Goal: Use online tool/utility: Utilize a website feature to perform a specific function

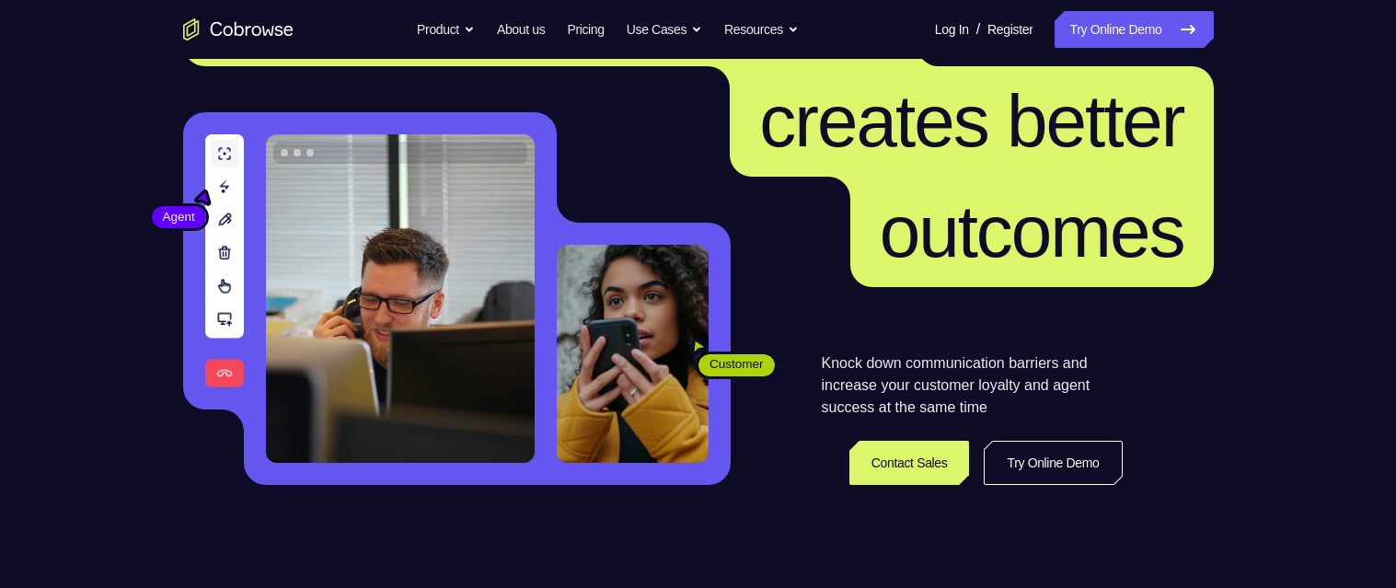
scroll to position [155, 0]
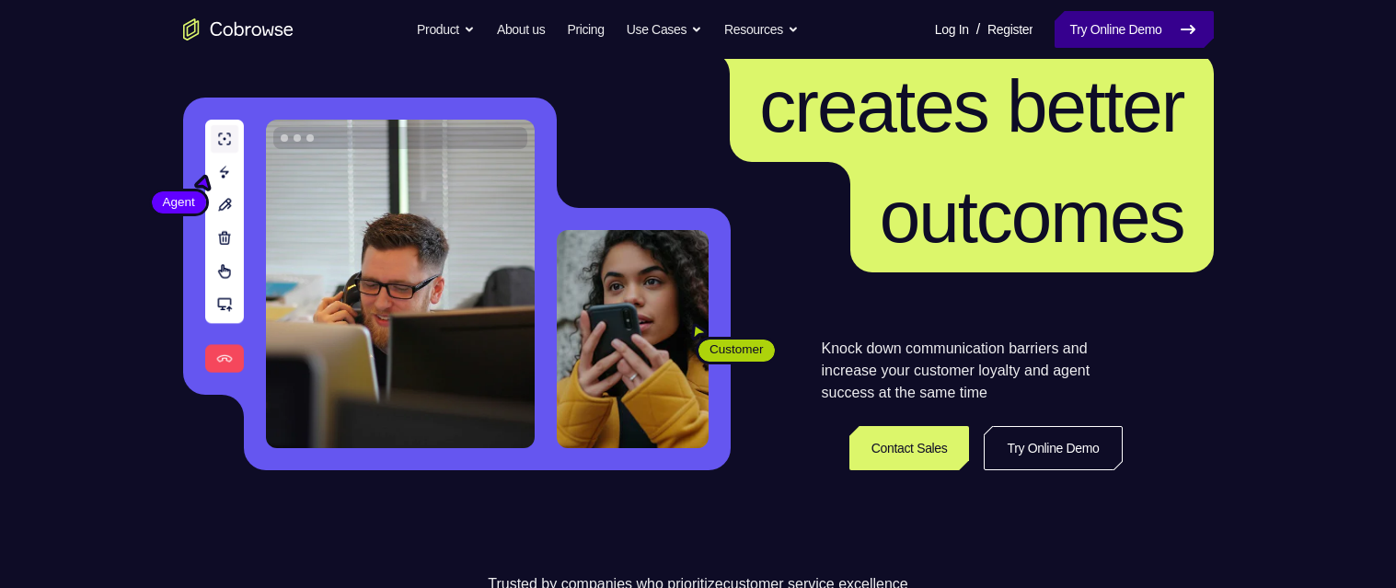
click at [1163, 33] on link "Try Online Demo" at bounding box center [1133, 29] width 158 height 37
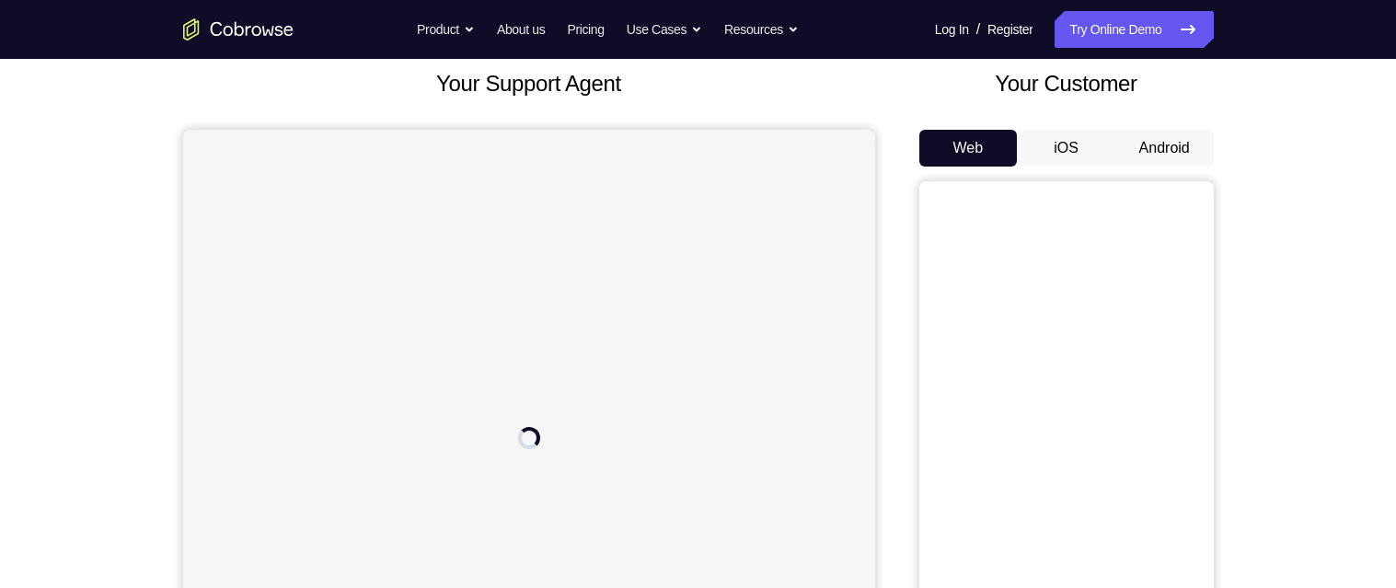
click at [1185, 139] on button "Android" at bounding box center [1164, 148] width 98 height 37
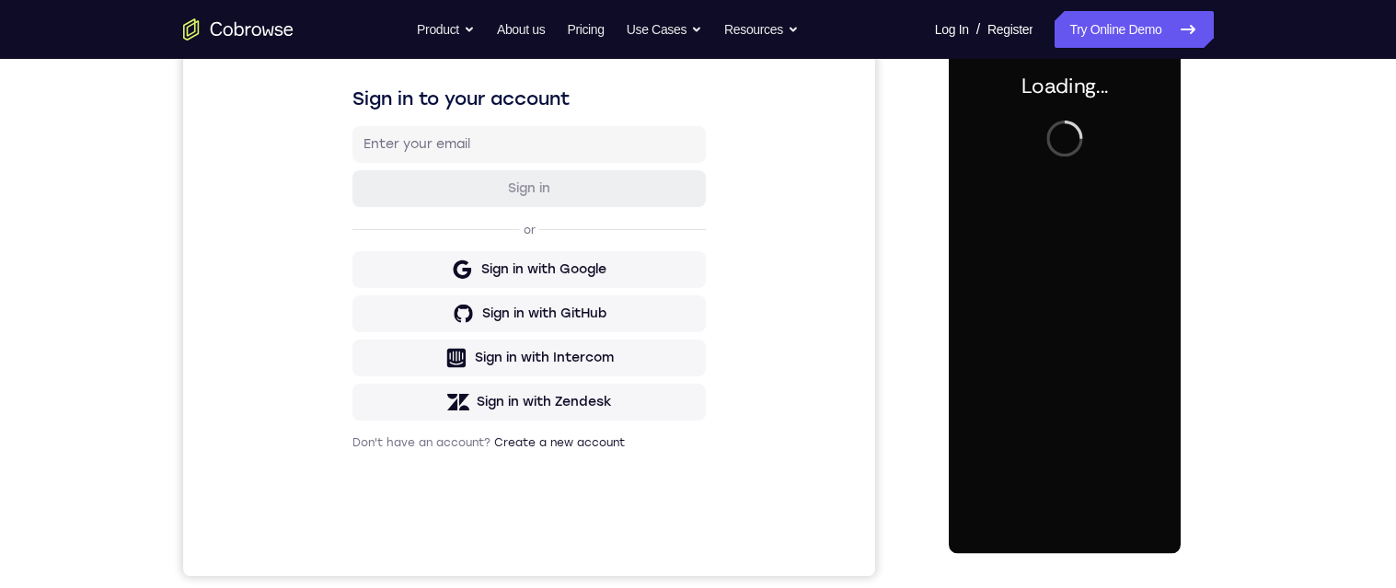
scroll to position [281, 0]
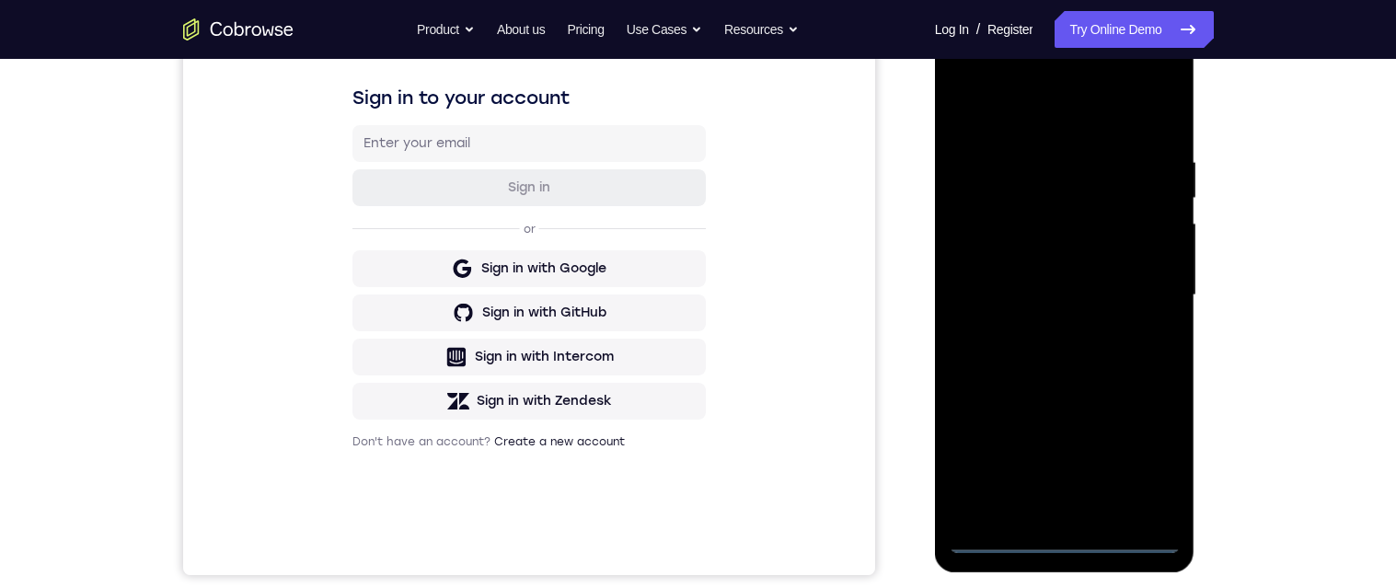
click at [1074, 543] on div at bounding box center [1065, 295] width 232 height 515
click at [996, 282] on div at bounding box center [1065, 295] width 232 height 515
click at [1086, 315] on div at bounding box center [1065, 295] width 232 height 515
click at [1092, 499] on div at bounding box center [1065, 295] width 232 height 515
click at [1050, 230] on div at bounding box center [1065, 295] width 232 height 515
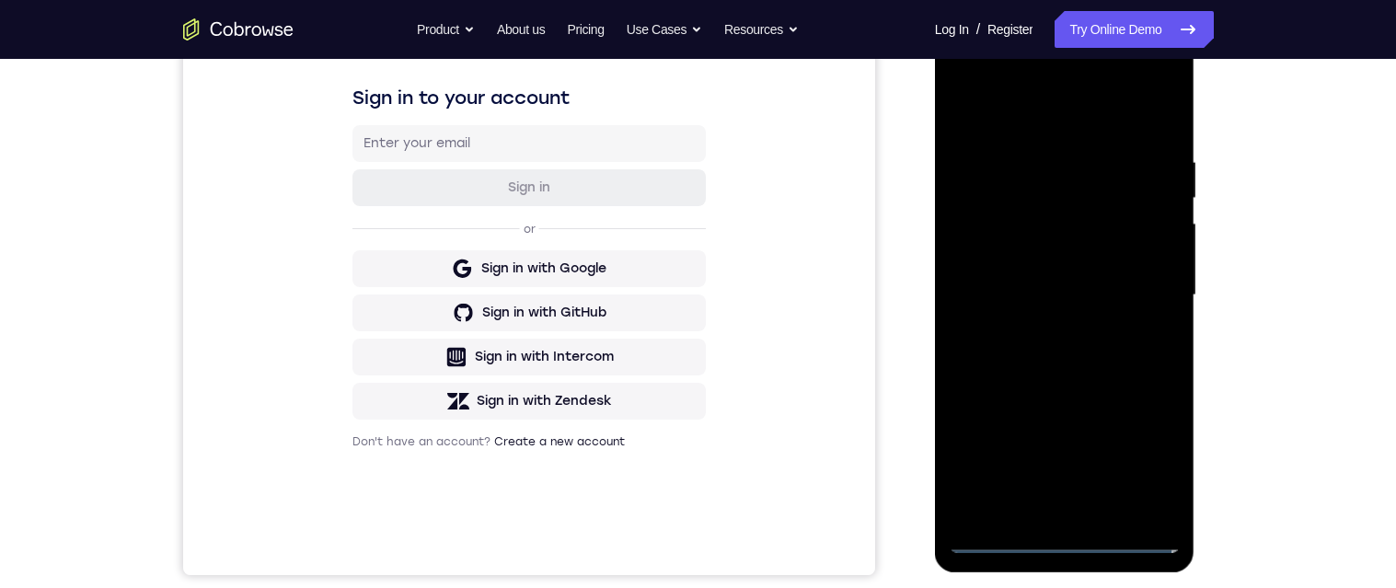
click at [1101, 177] on div at bounding box center [1065, 295] width 232 height 515
click at [1073, 232] on div at bounding box center [1065, 295] width 232 height 515
click at [1144, 339] on div at bounding box center [1065, 295] width 232 height 515
click at [1143, 336] on div at bounding box center [1065, 295] width 232 height 515
click at [1139, 500] on div at bounding box center [1065, 295] width 232 height 515
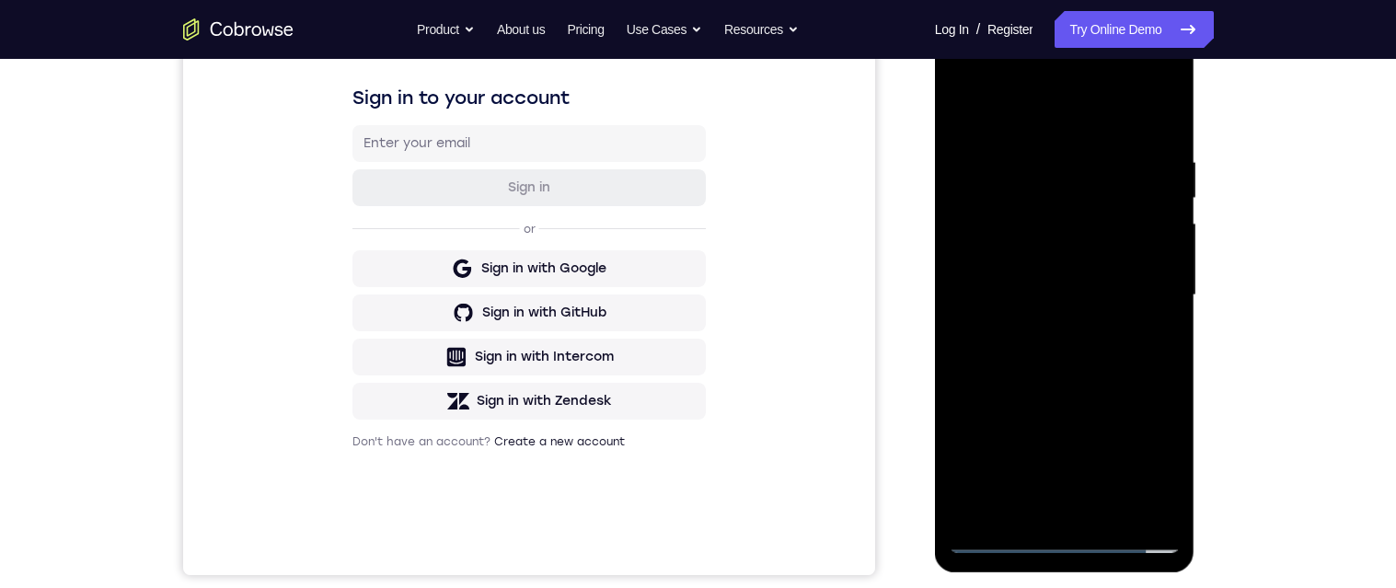
click at [1144, 505] on div at bounding box center [1065, 295] width 232 height 515
click at [1107, 501] on div at bounding box center [1065, 295] width 232 height 515
click at [1157, 280] on div at bounding box center [1065, 295] width 232 height 515
click at [1091, 232] on div at bounding box center [1065, 295] width 232 height 515
click at [1135, 381] on div at bounding box center [1065, 295] width 232 height 515
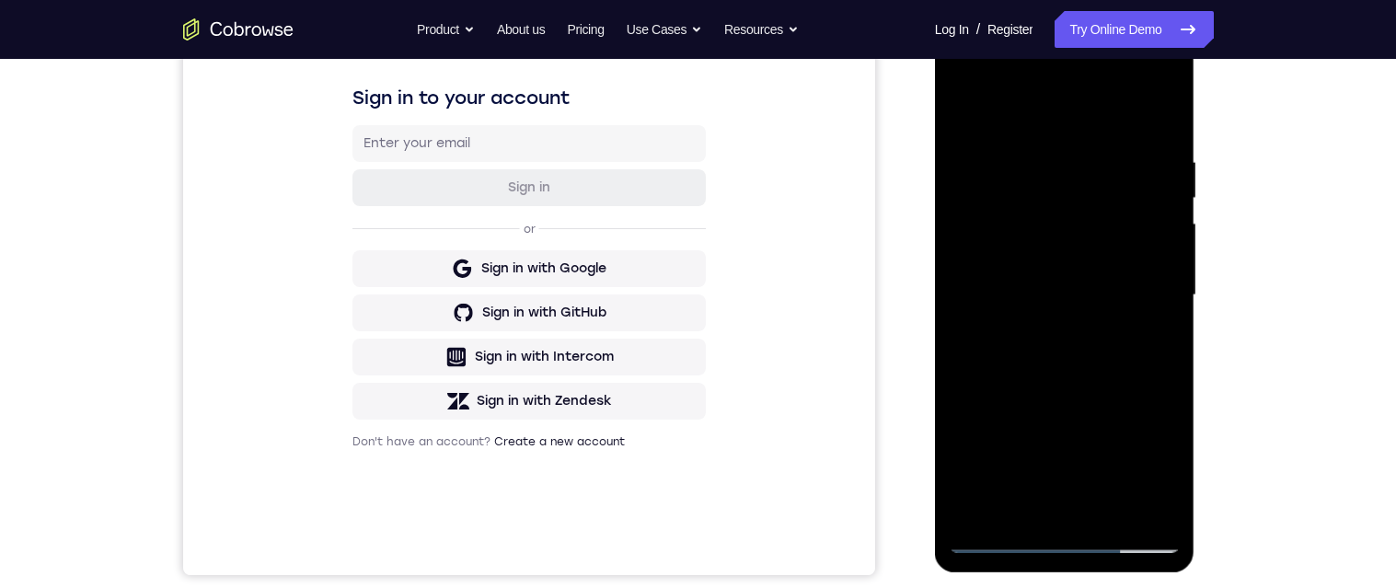
click at [1058, 281] on div at bounding box center [1065, 295] width 232 height 515
click at [1278, 372] on div "Your Support Agent Your Customer Web iOS Android Next Steps We’d be happy to gi…" at bounding box center [698, 385] width 1178 height 1214
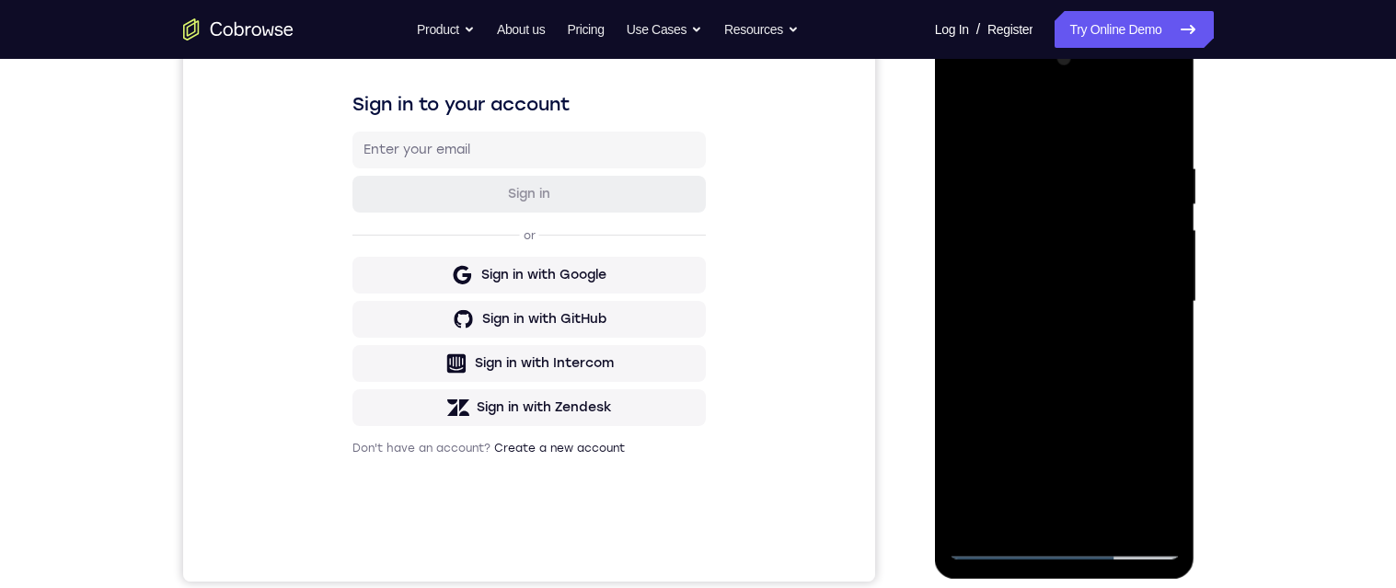
scroll to position [272, 0]
click at [1061, 458] on div at bounding box center [1065, 303] width 232 height 515
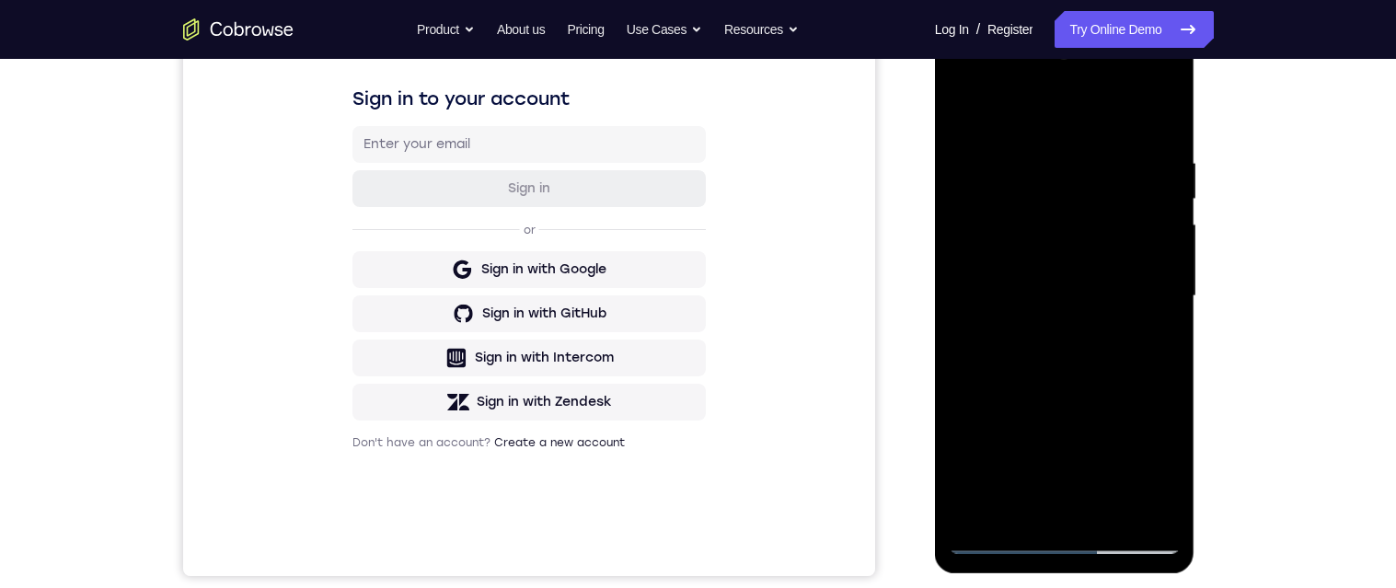
scroll to position [234, 0]
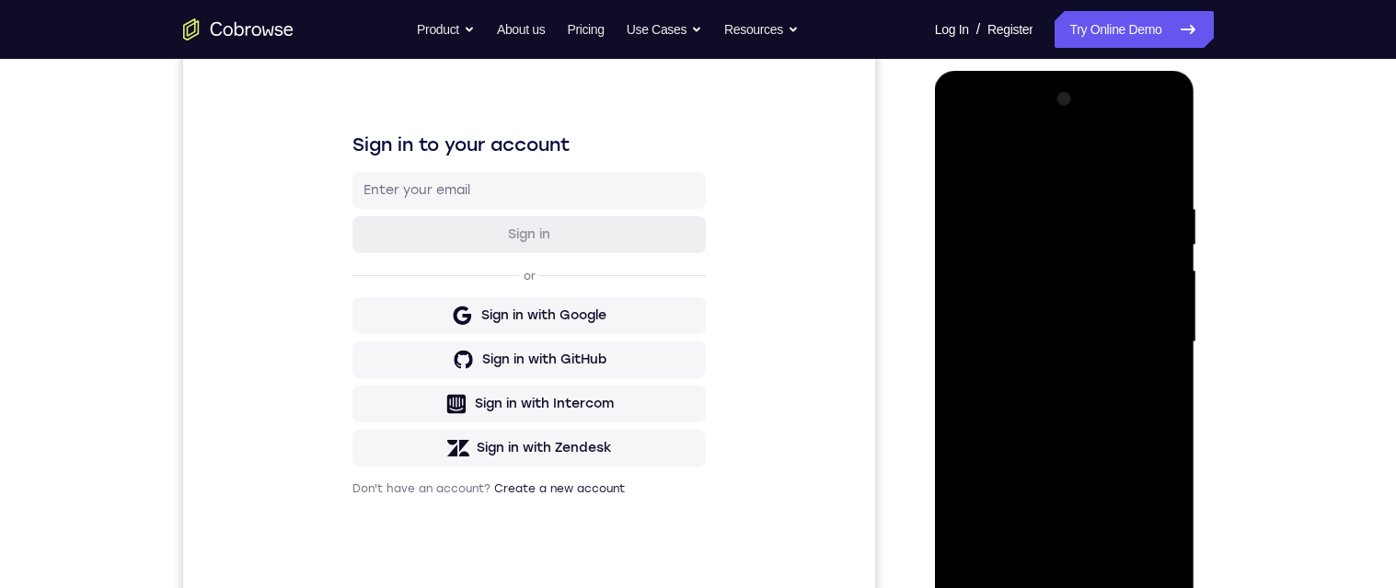
click at [1147, 131] on div at bounding box center [1065, 342] width 232 height 515
click at [1160, 397] on div at bounding box center [1065, 343] width 232 height 515
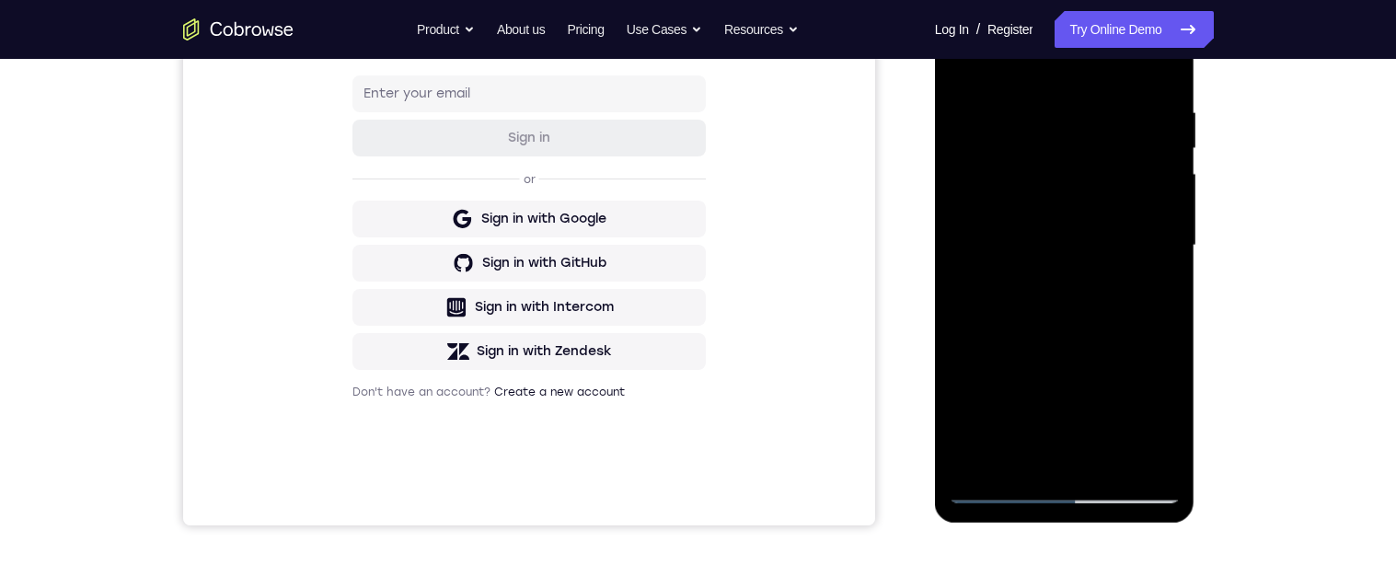
scroll to position [331, 0]
click at [1004, 491] on div at bounding box center [1065, 244] width 232 height 515
click at [1167, 128] on div at bounding box center [1065, 244] width 232 height 515
click at [997, 489] on div at bounding box center [1065, 244] width 232 height 515
click at [1004, 498] on div at bounding box center [1065, 244] width 232 height 515
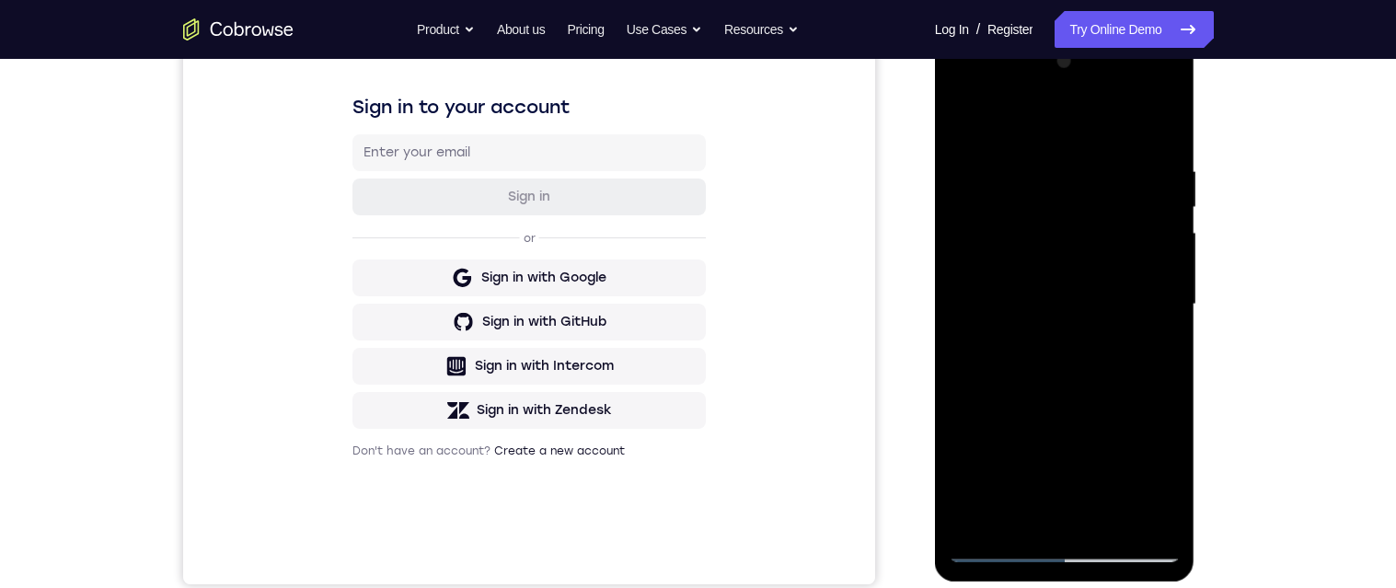
scroll to position [265, 0]
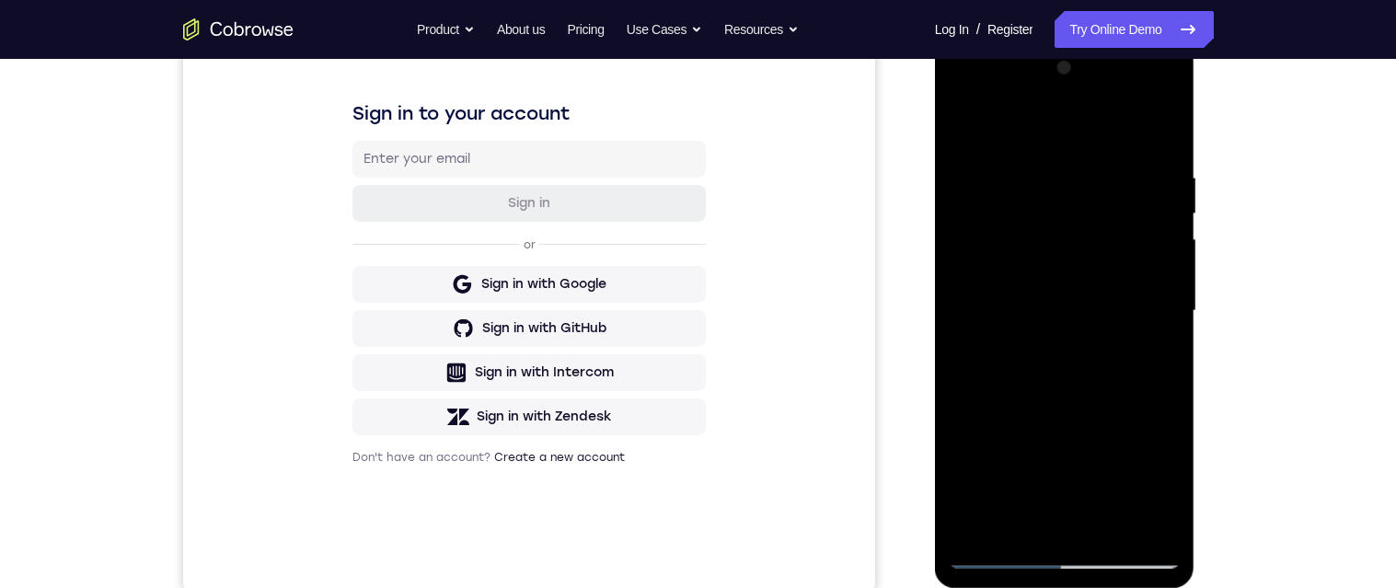
click at [1077, 228] on div at bounding box center [1065, 310] width 232 height 515
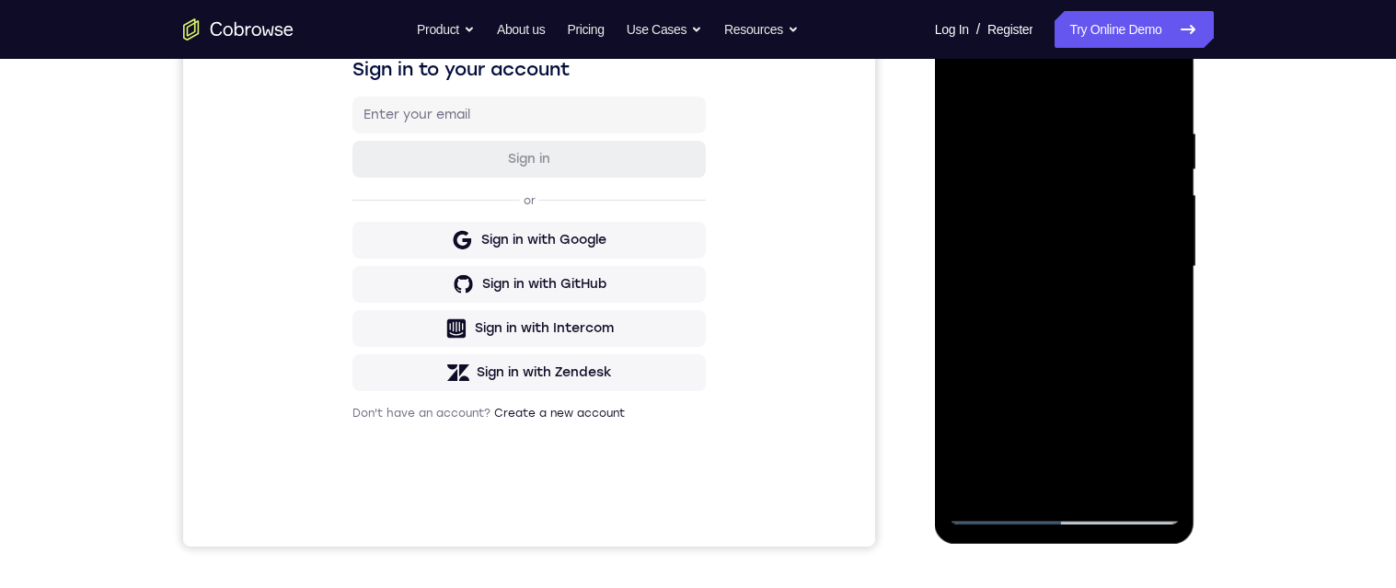
scroll to position [324, 0]
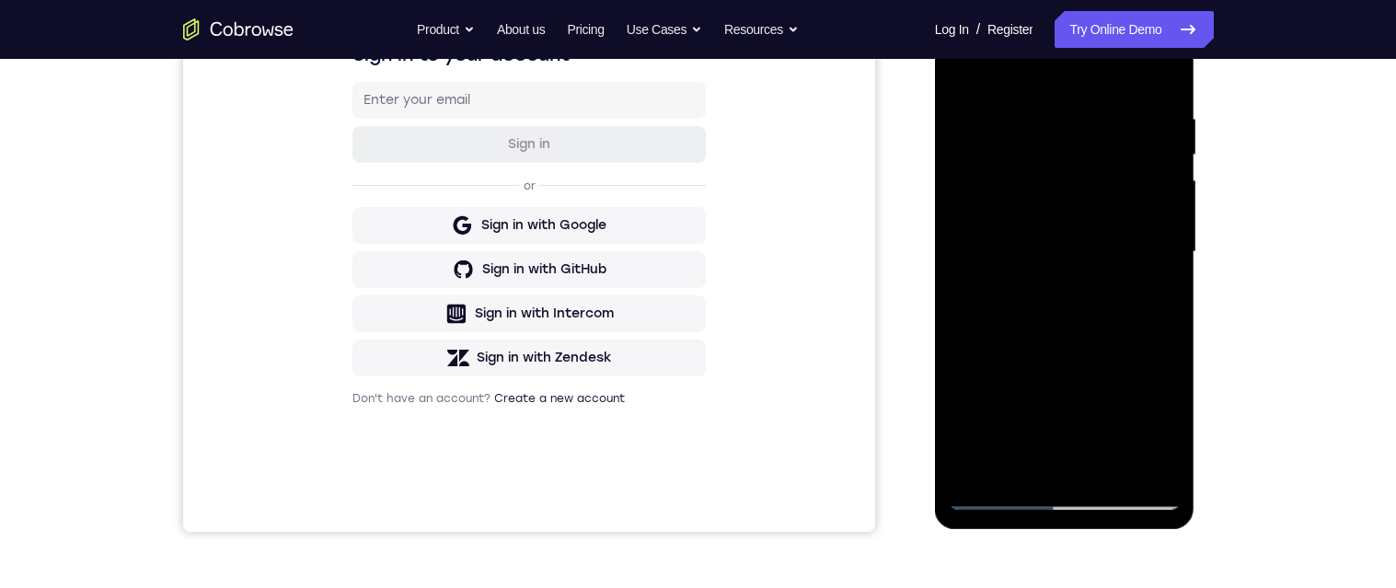
click at [1000, 496] on div at bounding box center [1065, 251] width 232 height 515
click at [1085, 244] on div at bounding box center [1065, 251] width 232 height 515
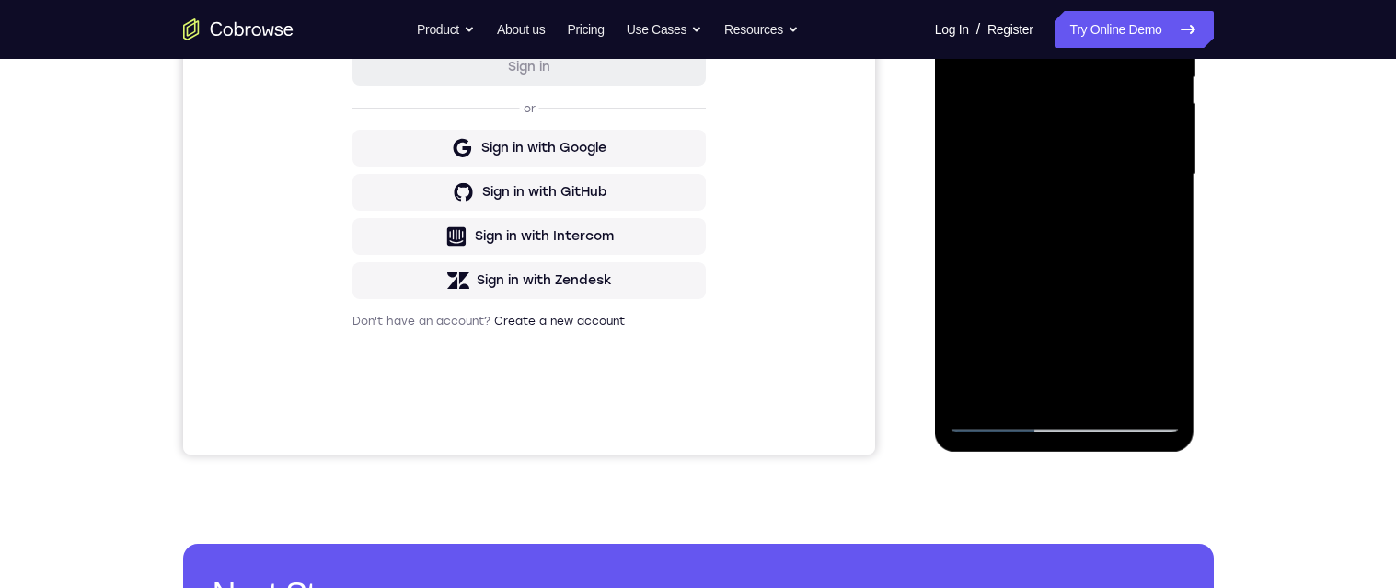
click at [1004, 422] on div at bounding box center [1065, 174] width 232 height 515
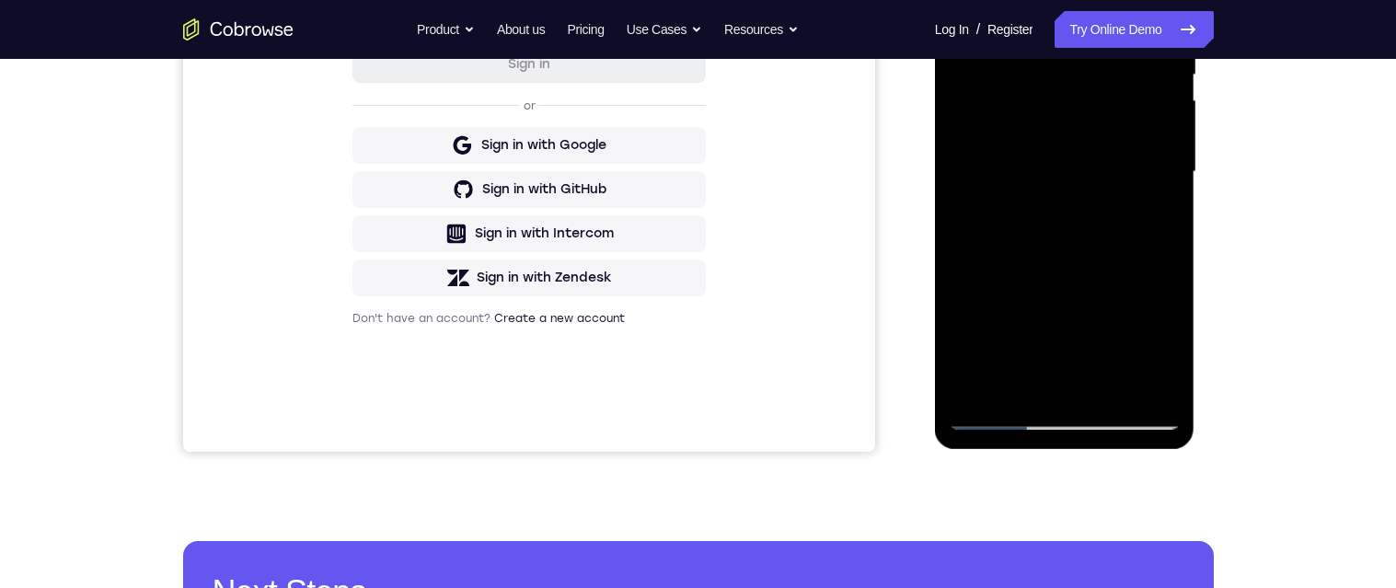
click at [1087, 272] on div at bounding box center [1065, 171] width 232 height 515
click at [1077, 137] on div at bounding box center [1065, 171] width 232 height 515
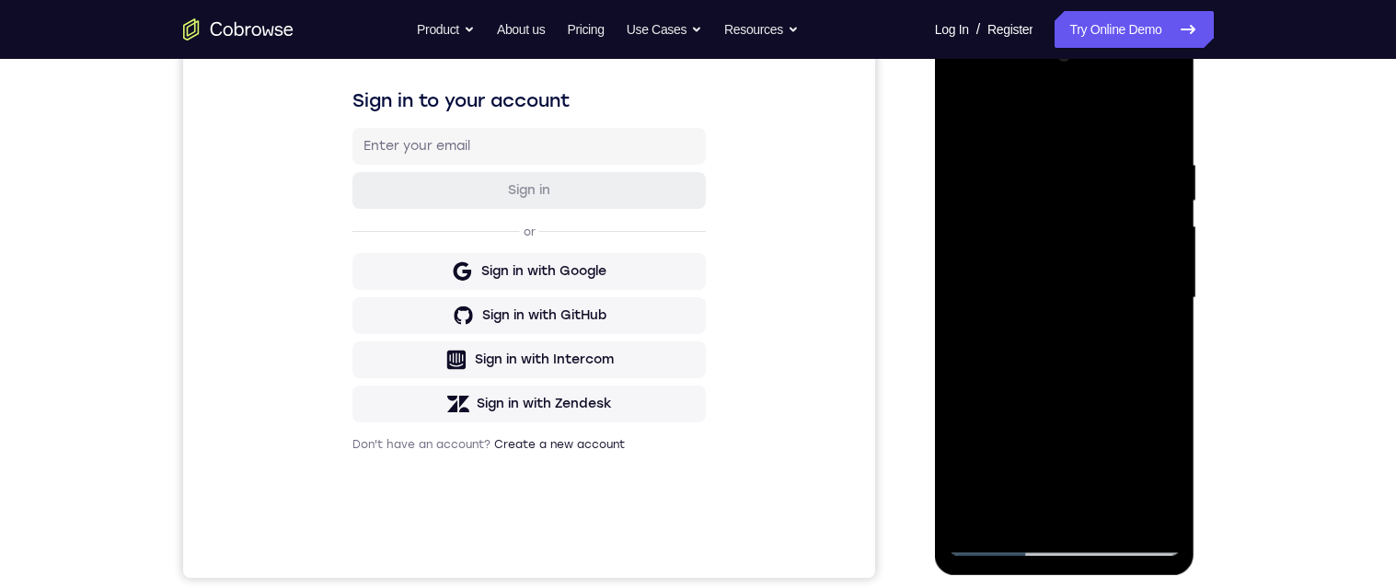
scroll to position [282, 0]
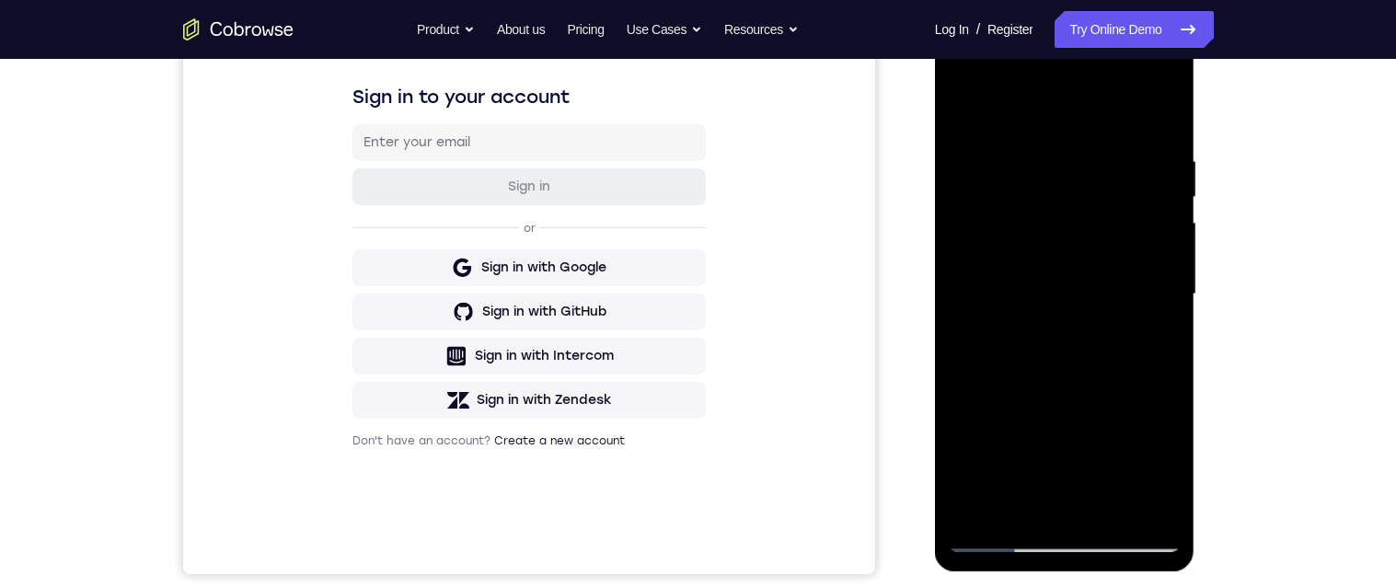
click at [1149, 87] on div at bounding box center [1065, 294] width 232 height 515
click at [1159, 509] on div at bounding box center [1065, 294] width 232 height 515
click at [1167, 89] on div at bounding box center [1065, 294] width 232 height 515
click at [1098, 76] on div at bounding box center [1065, 294] width 232 height 515
click at [1034, 485] on div at bounding box center [1065, 294] width 232 height 515
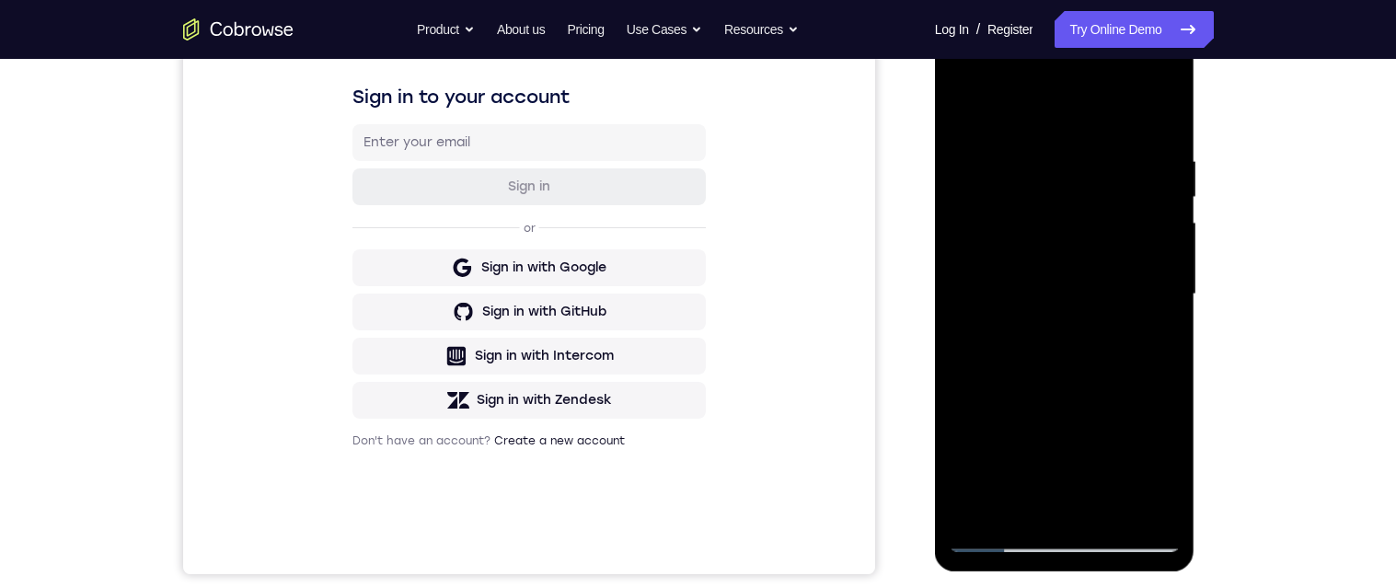
click at [1128, 175] on div at bounding box center [1065, 294] width 232 height 515
click at [1099, 298] on div at bounding box center [1065, 294] width 232 height 515
click at [1001, 534] on div at bounding box center [1065, 294] width 232 height 515
click at [1005, 535] on div at bounding box center [1065, 294] width 232 height 515
click at [1002, 546] on div at bounding box center [1065, 294] width 232 height 515
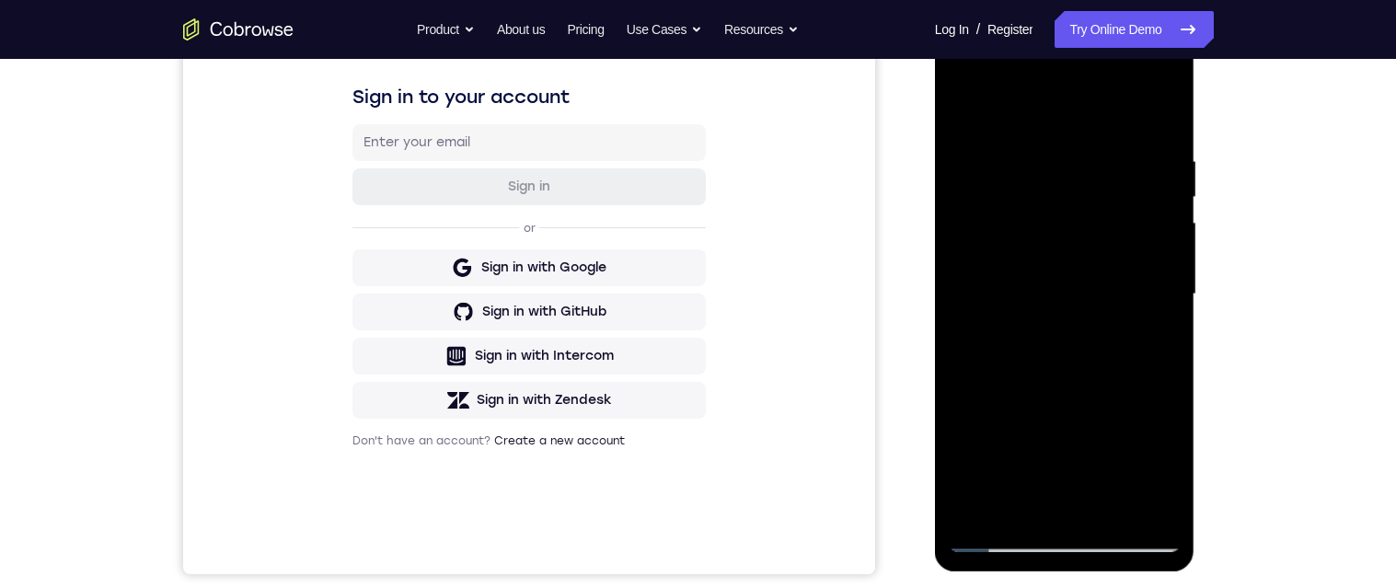
click at [1059, 541] on div at bounding box center [1065, 294] width 232 height 515
click at [1089, 212] on div at bounding box center [1065, 294] width 232 height 515
click at [1160, 155] on div at bounding box center [1065, 294] width 232 height 515
click at [1076, 121] on div at bounding box center [1065, 294] width 232 height 515
click at [1089, 311] on div at bounding box center [1065, 294] width 232 height 515
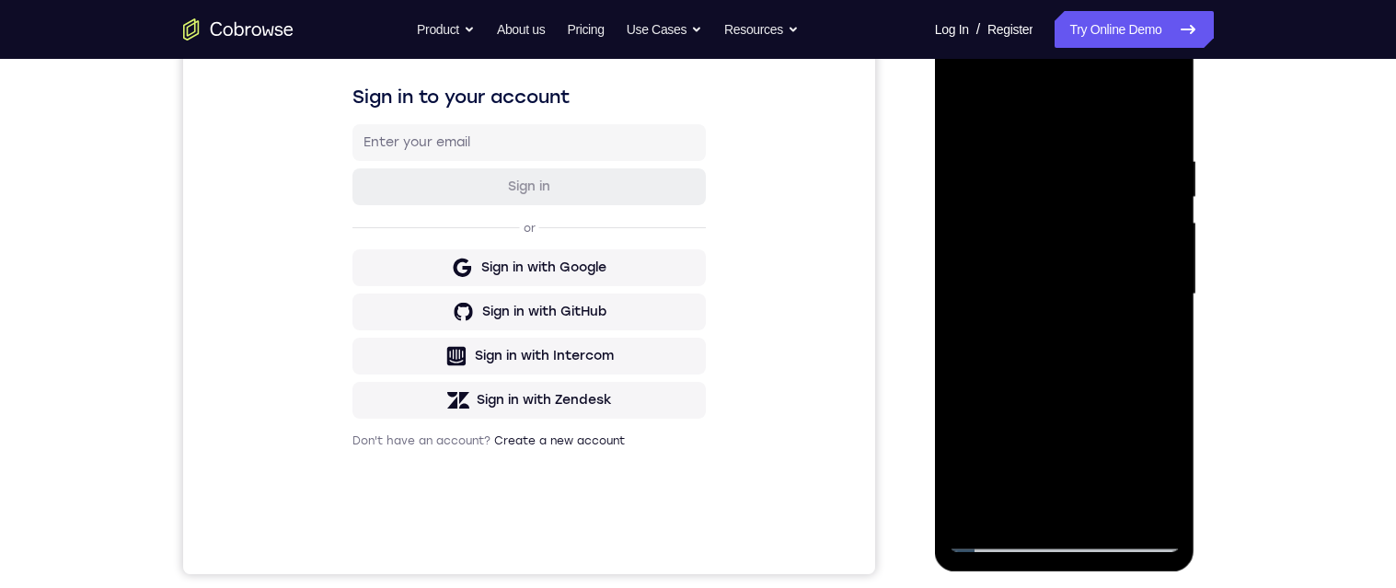
click at [1096, 190] on div at bounding box center [1065, 294] width 232 height 515
click at [1149, 146] on div at bounding box center [1065, 294] width 232 height 515
click at [1112, 271] on div at bounding box center [1065, 294] width 232 height 515
click at [1169, 515] on div at bounding box center [1065, 294] width 232 height 515
click at [1058, 307] on div at bounding box center [1065, 294] width 232 height 515
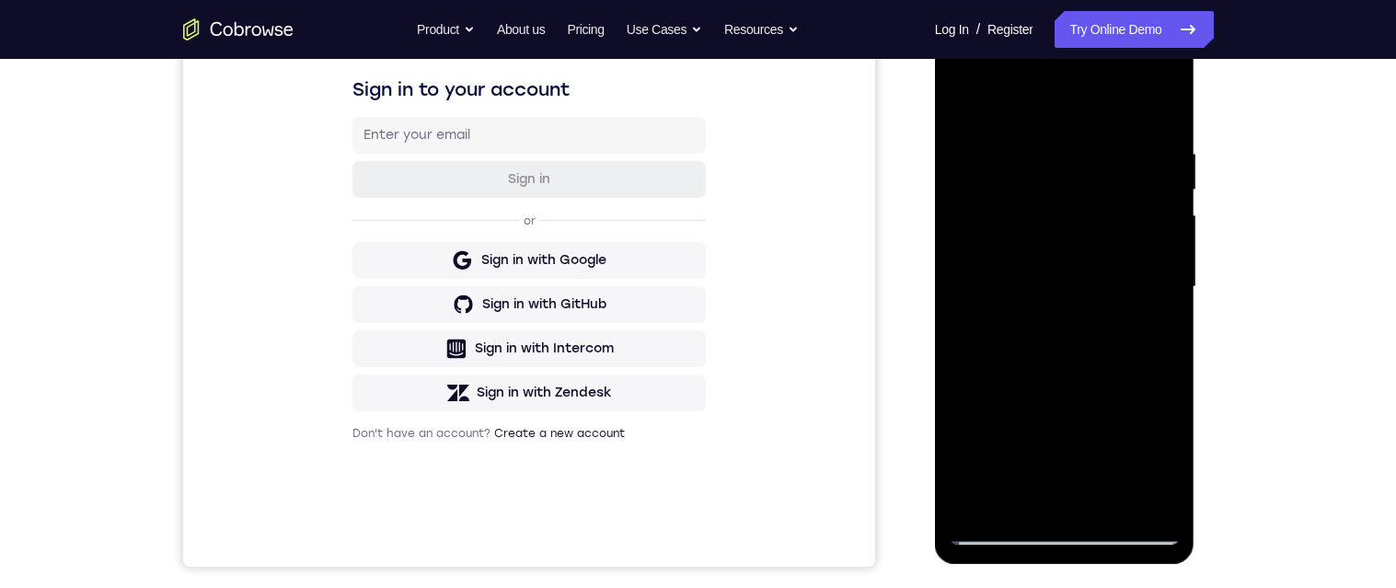
scroll to position [290, 0]
click at [999, 530] on div at bounding box center [1065, 286] width 232 height 515
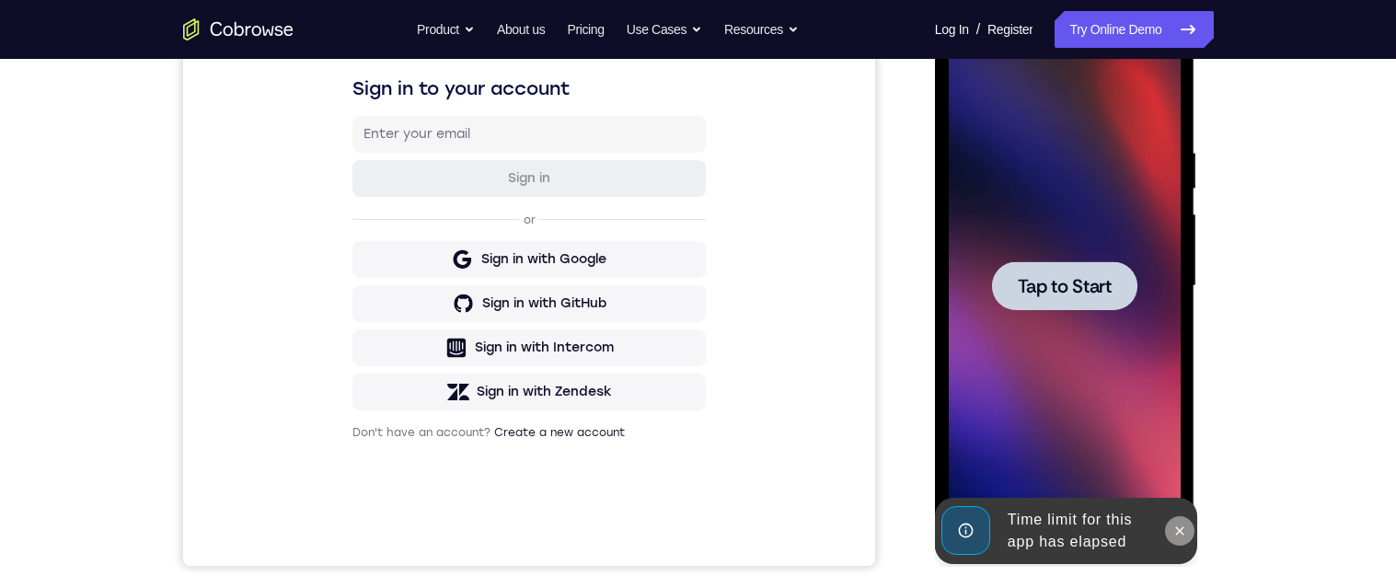
click at [1180, 529] on icon at bounding box center [1180, 530] width 8 height 8
click at [1390, 444] on div "Your Support Agent Your Customer Web iOS Android Next Steps We’d be happy to gi…" at bounding box center [698, 376] width 1396 height 1214
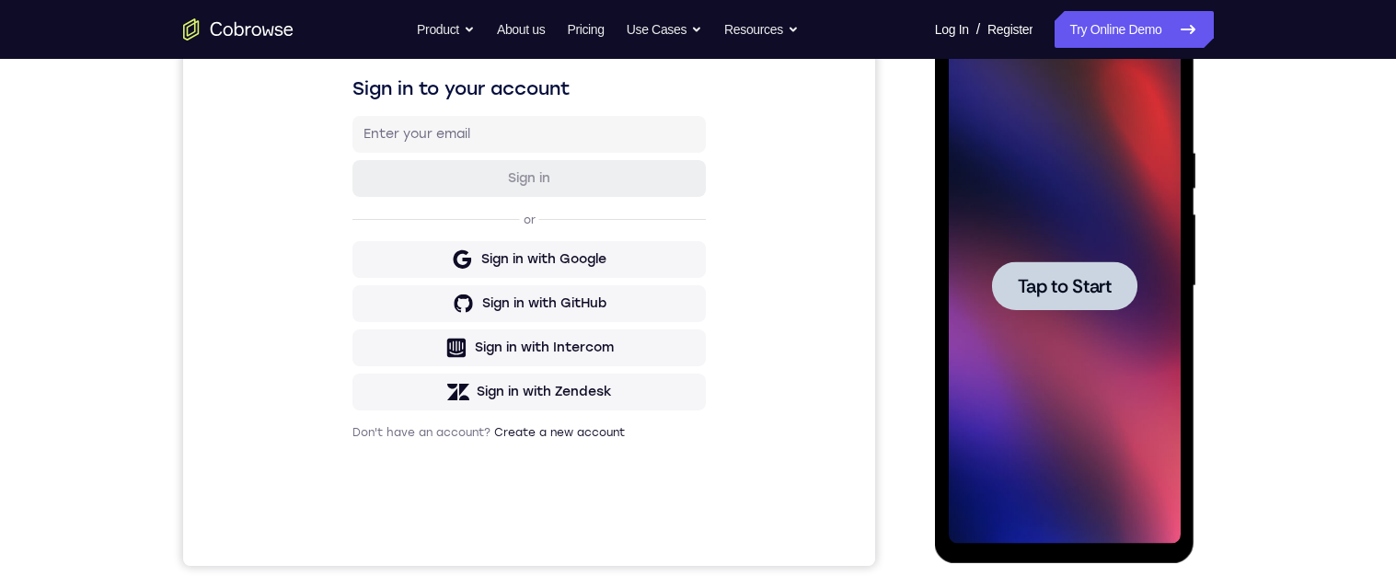
click at [1103, 307] on div at bounding box center [1064, 285] width 145 height 49
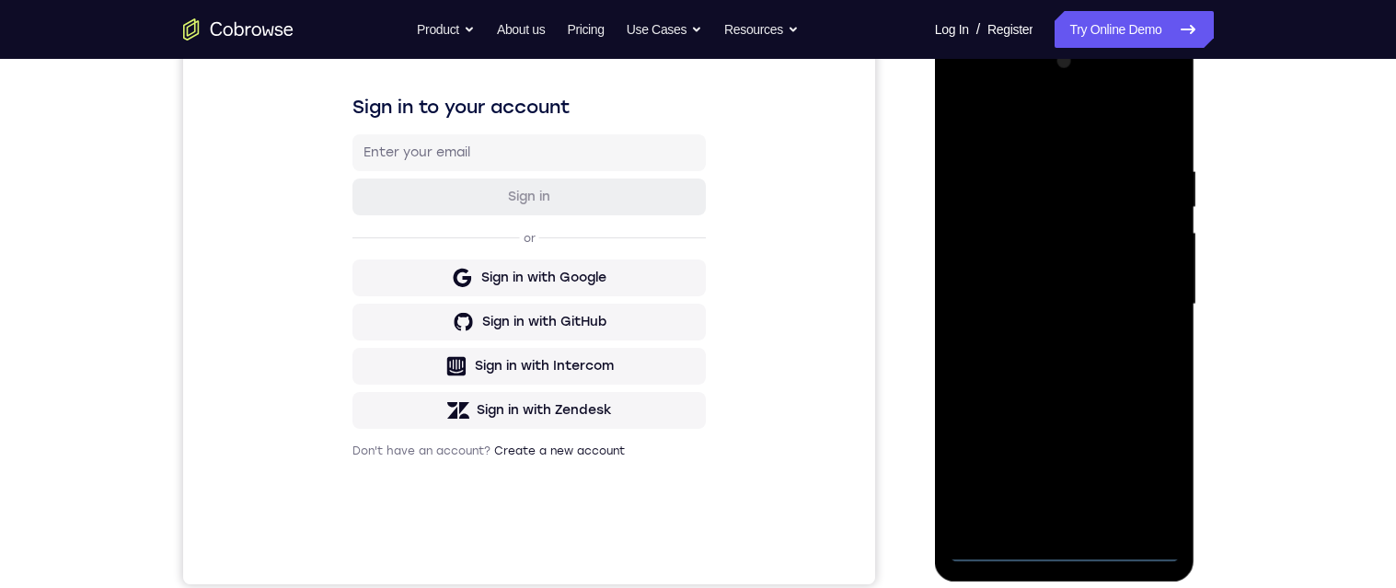
scroll to position [317, 0]
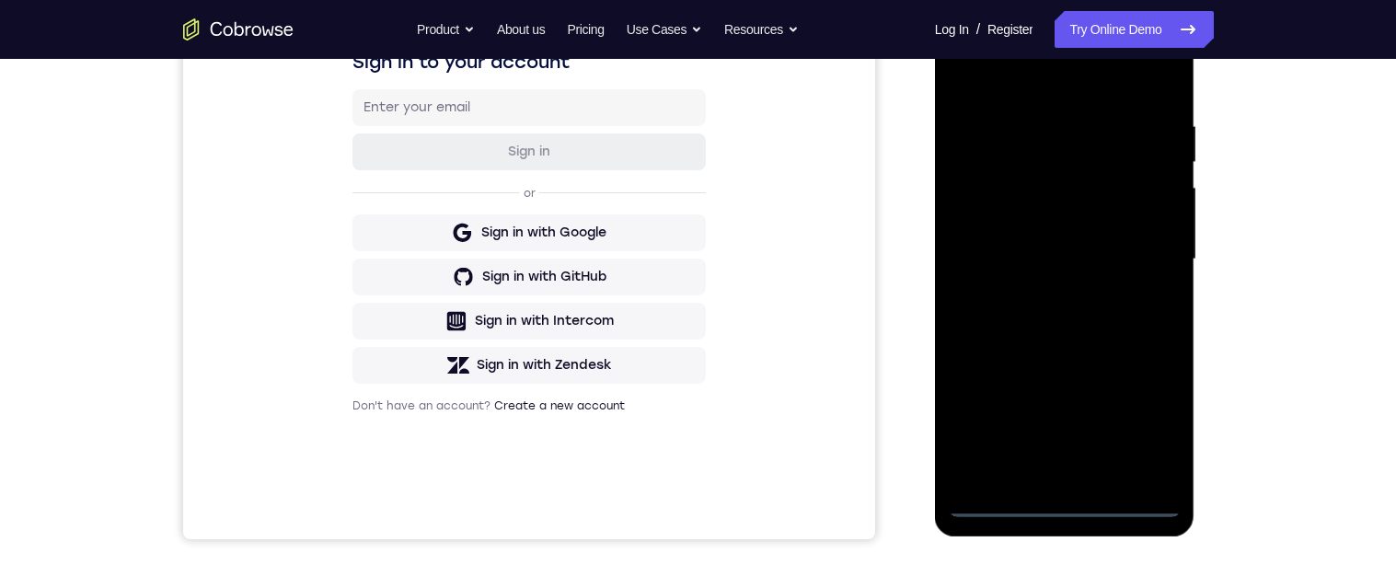
click at [991, 496] on div at bounding box center [1065, 259] width 232 height 515
click at [1005, 513] on div at bounding box center [1065, 259] width 232 height 515
click at [1019, 503] on div at bounding box center [1065, 259] width 232 height 515
click at [992, 381] on div at bounding box center [1065, 259] width 232 height 515
